Goal: Transaction & Acquisition: Obtain resource

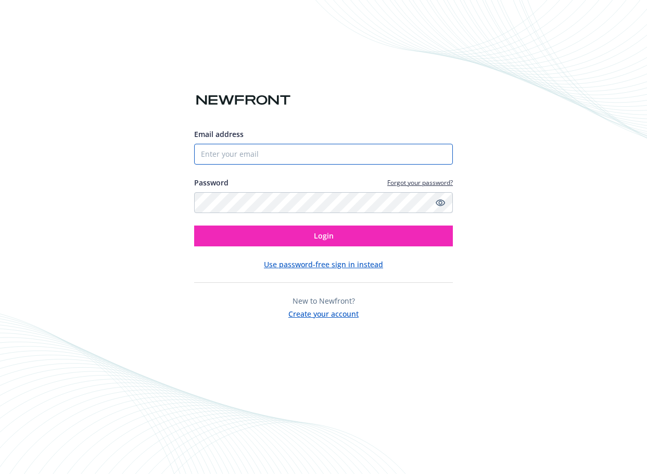
click at [285, 153] on input "Email address" at bounding box center [323, 154] width 259 height 21
click at [0, 473] on com-1password-button at bounding box center [0, 474] width 0 height 0
type input "[PERSON_NAME][EMAIL_ADDRESS][PERSON_NAME]"
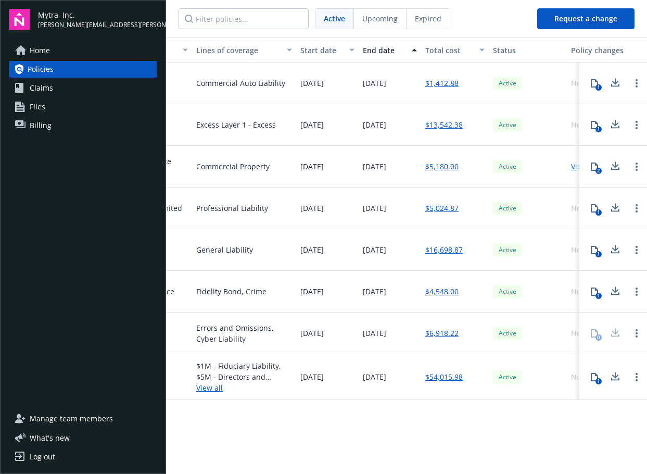
scroll to position [0, 378]
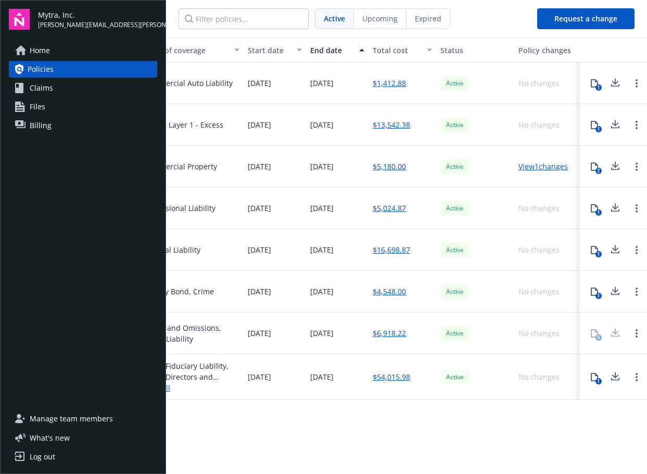
click at [618, 80] on icon at bounding box center [615, 83] width 12 height 13
click at [595, 83] on icon at bounding box center [594, 83] width 8 height 8
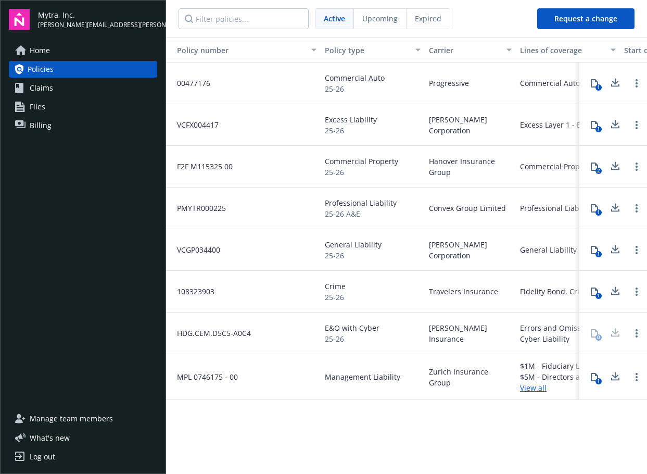
scroll to position [0, 0]
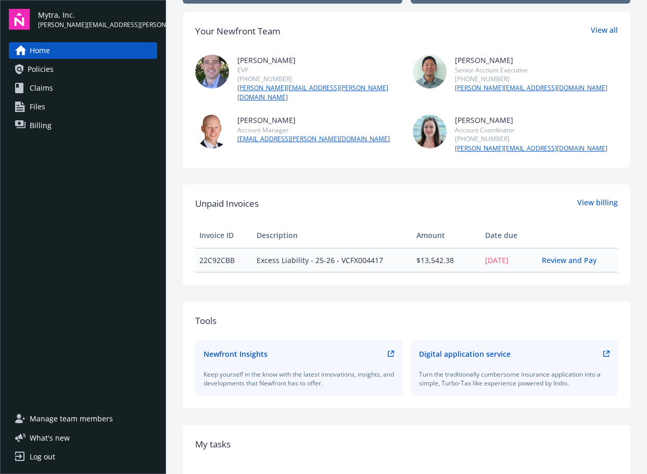
scroll to position [100, 0]
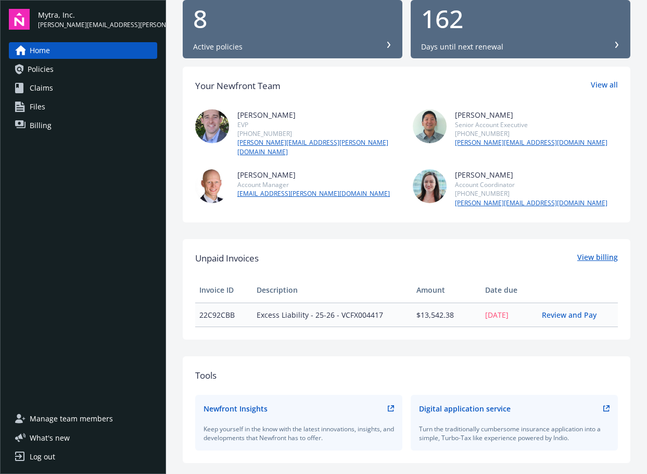
click at [600, 253] on link "View billing" at bounding box center [597, 259] width 41 height 14
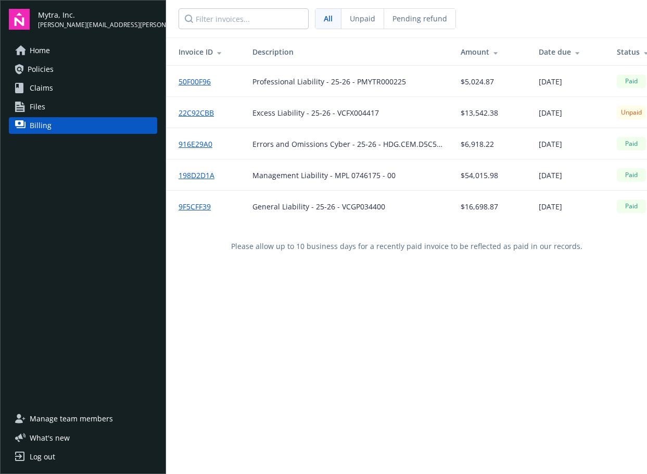
click at [194, 110] on link "22C92CBB" at bounding box center [201, 112] width 44 height 11
